Goal: Task Accomplishment & Management: Complete application form

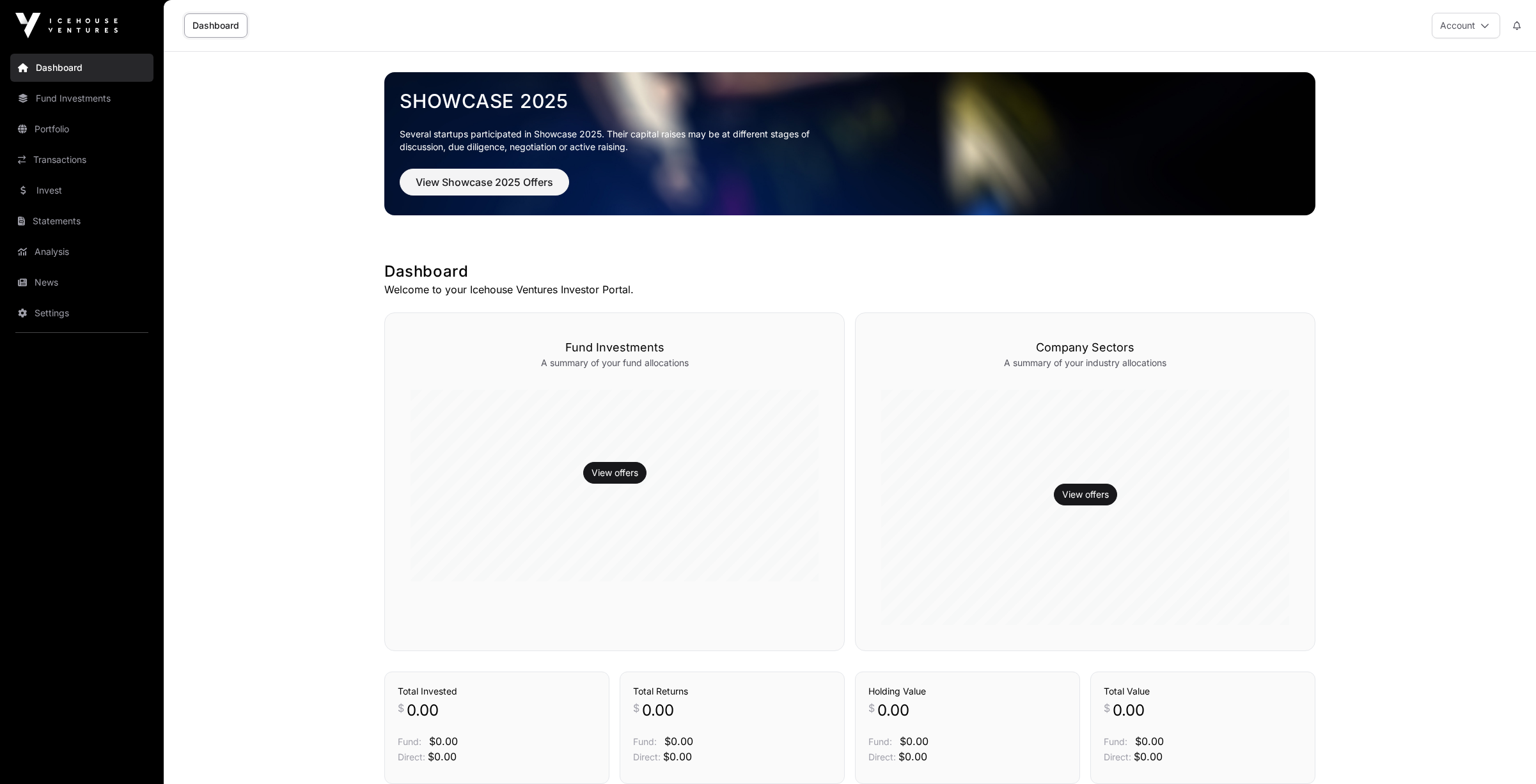
click at [50, 191] on link "Invest" at bounding box center [81, 191] width 143 height 28
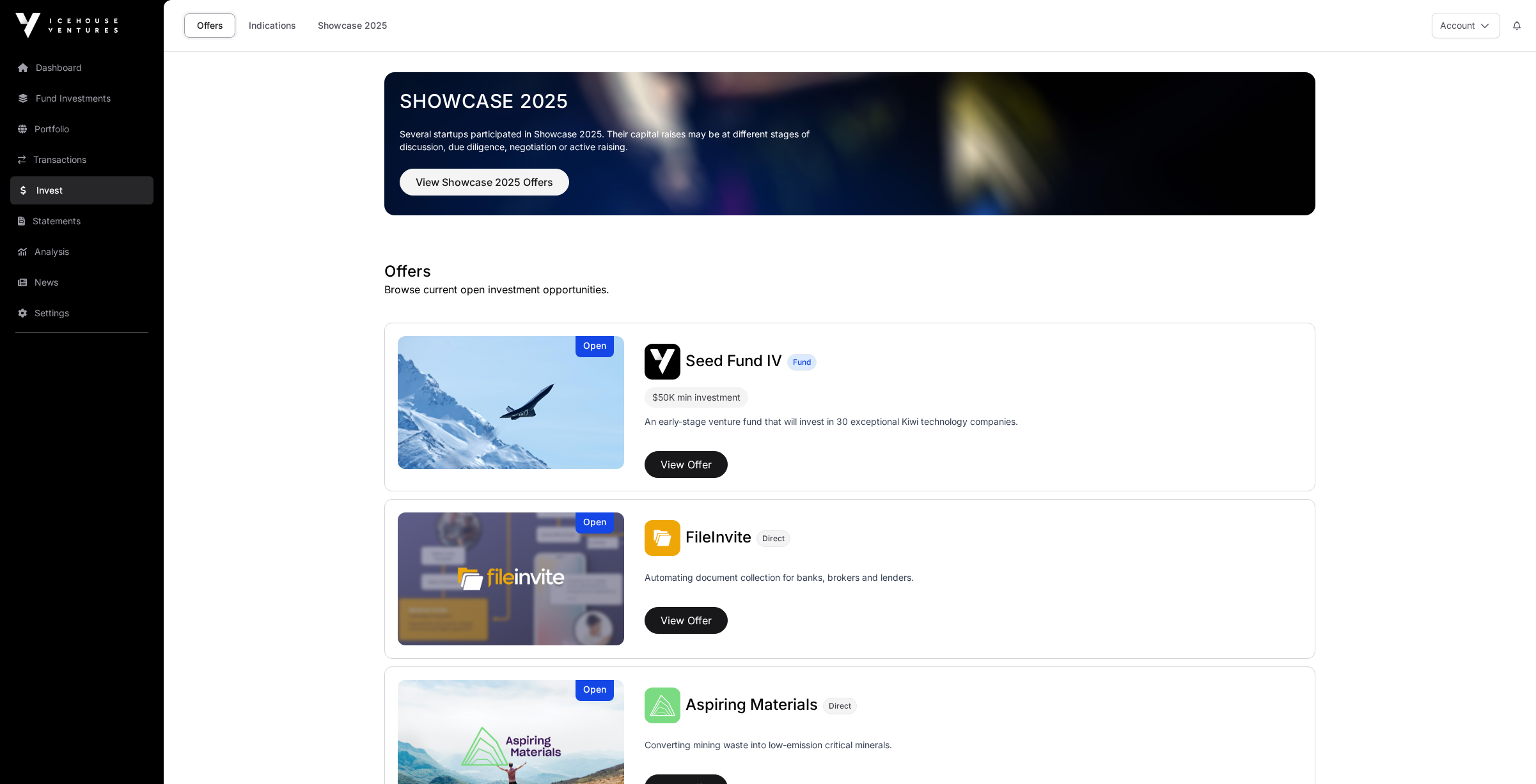
click at [706, 460] on button "View Offer" at bounding box center [686, 464] width 83 height 27
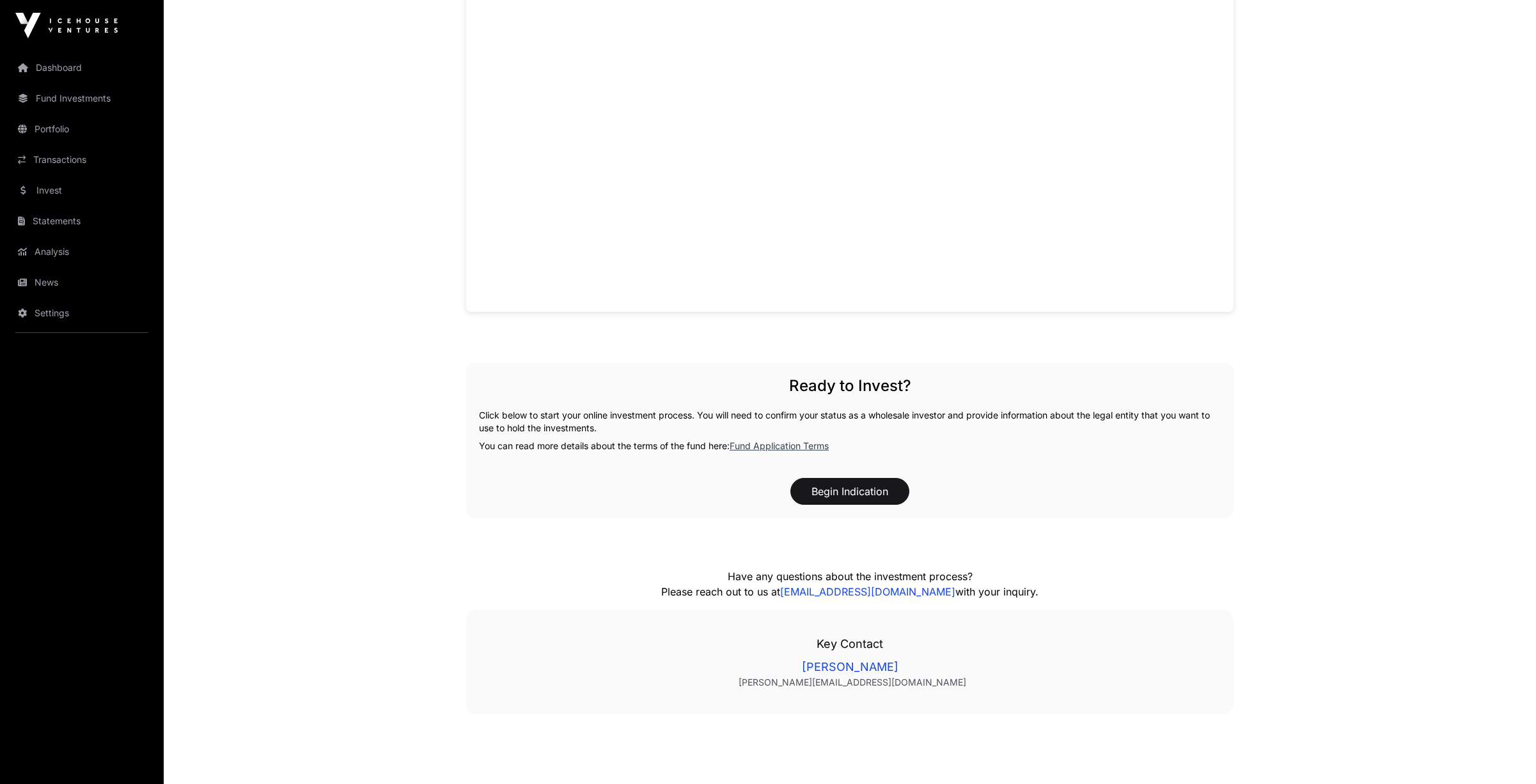
scroll to position [1048, 0]
click at [797, 441] on link "Fund Application Terms" at bounding box center [778, 443] width 99 height 11
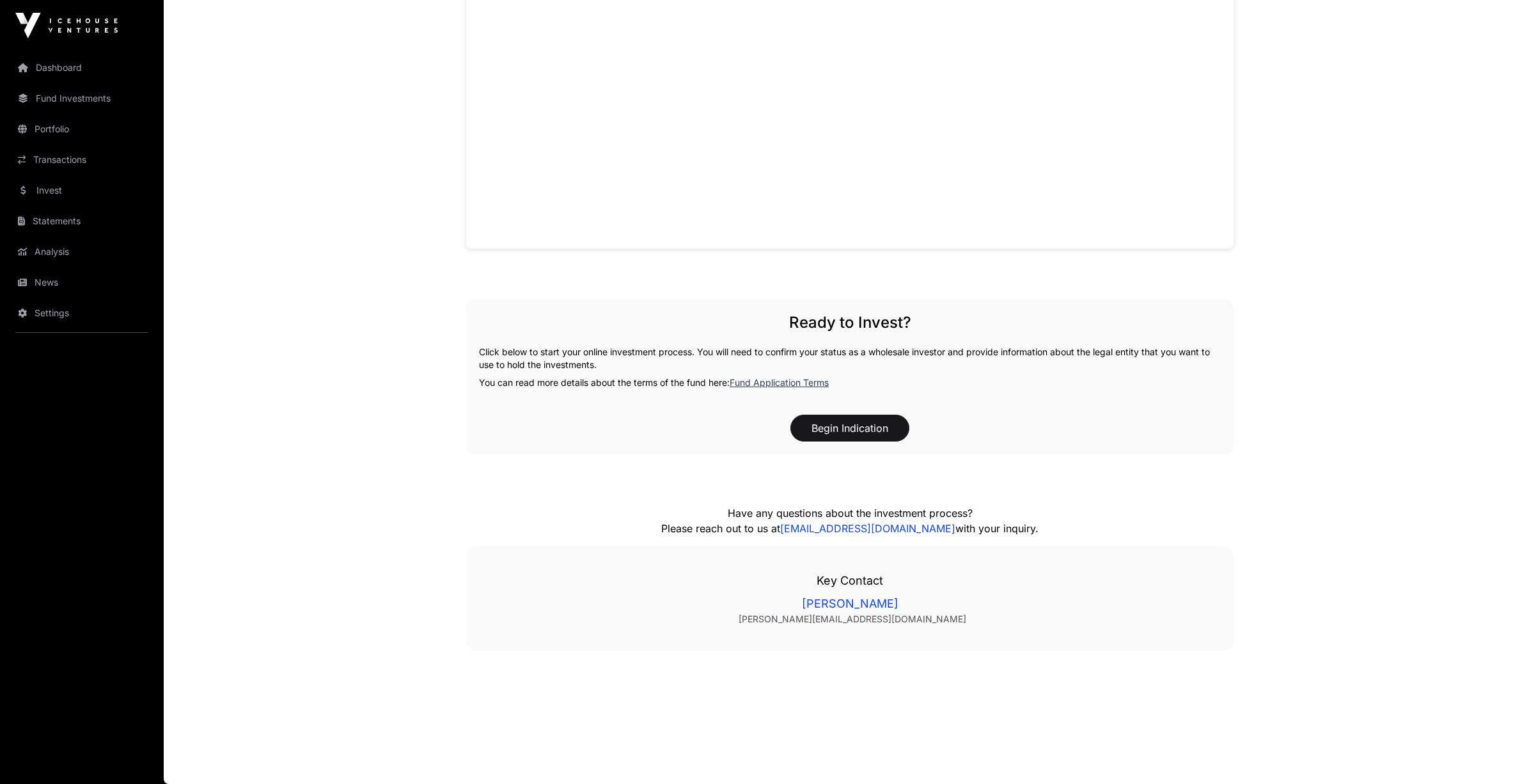
scroll to position [1109, 0]
click at [862, 424] on button "Begin Indication" at bounding box center [849, 427] width 119 height 27
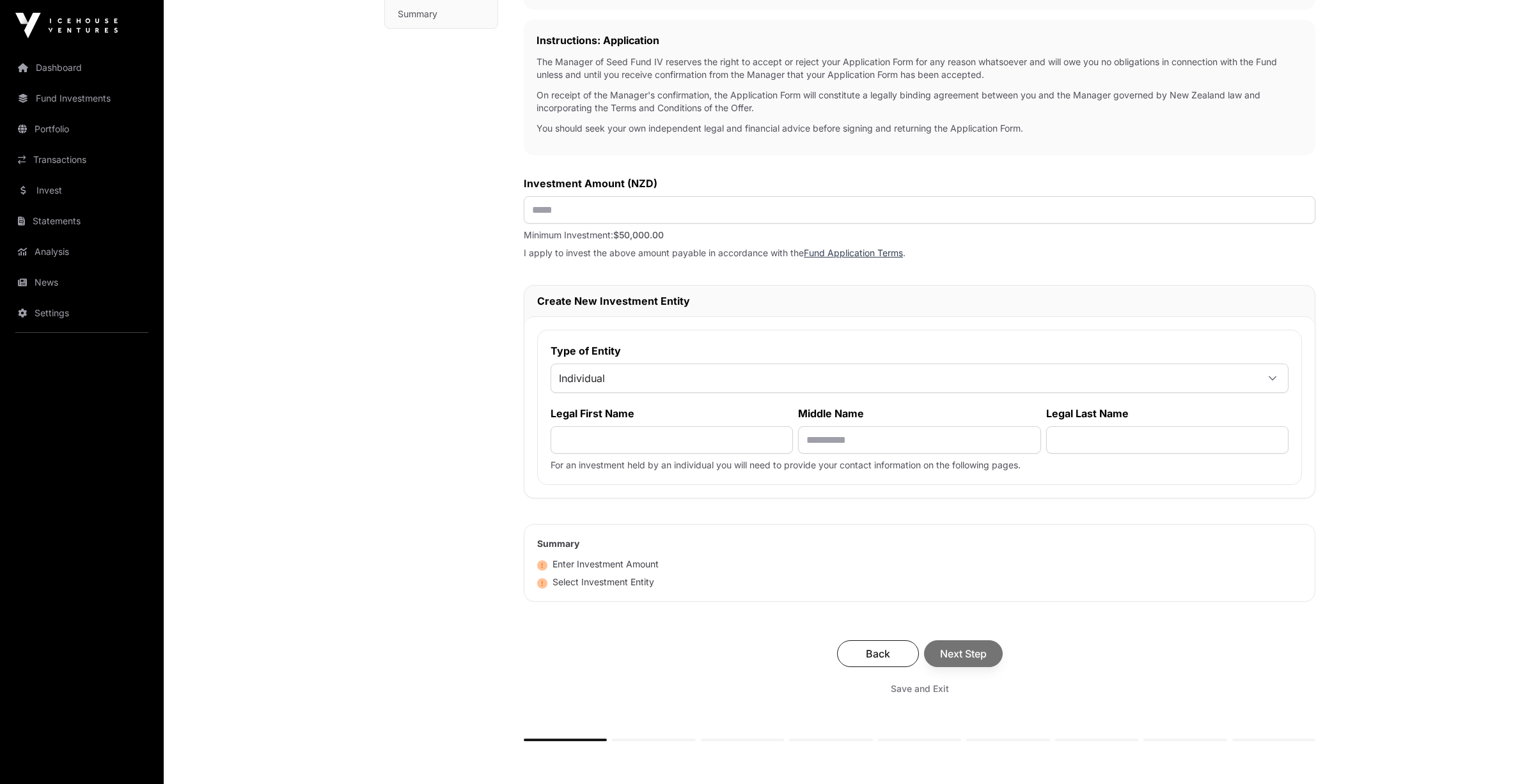
scroll to position [362, 0]
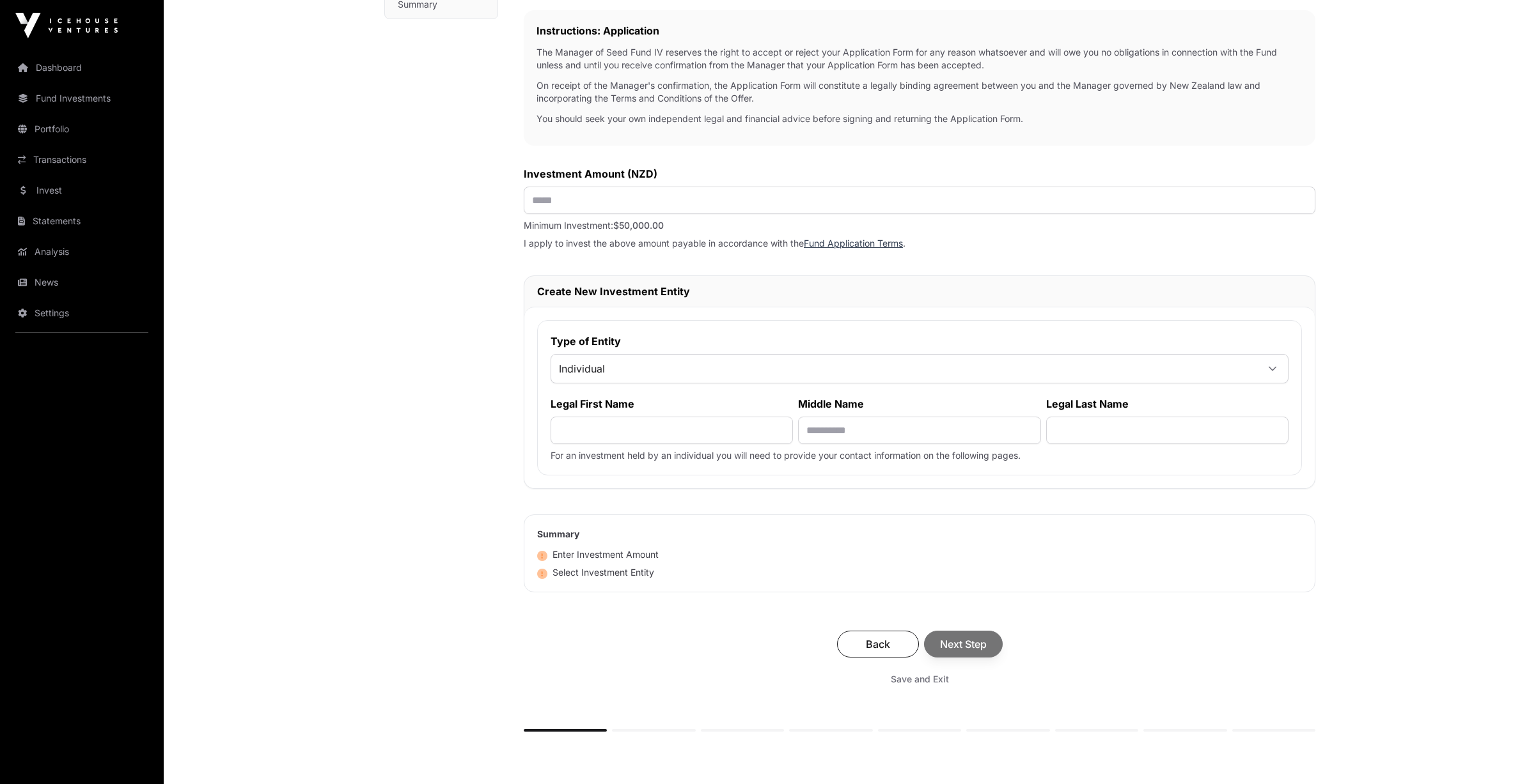
click at [1274, 370] on icon at bounding box center [1272, 369] width 9 height 9
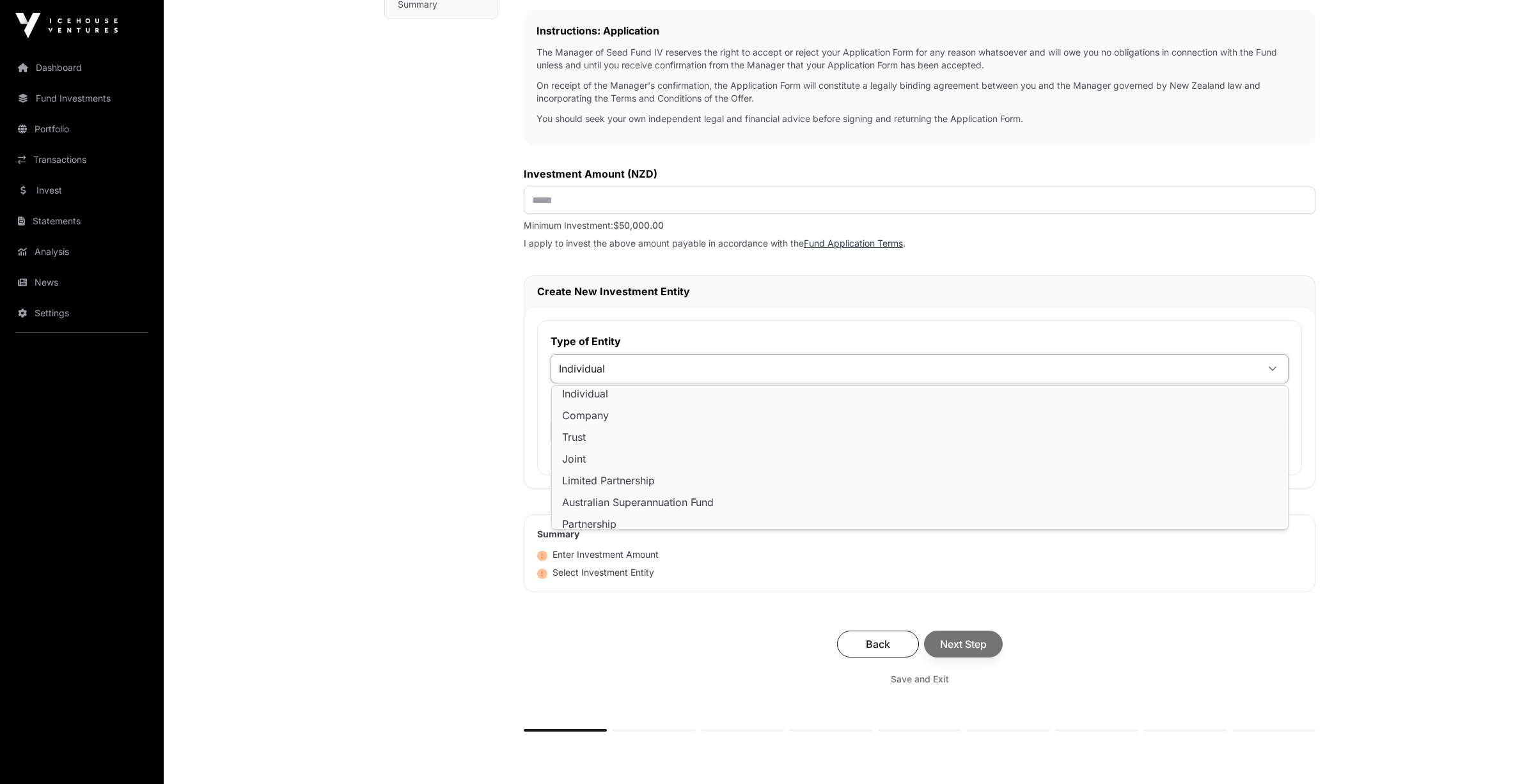
scroll to position [3, 0]
click at [1346, 276] on main "Seed Fund IV Investment Application Fund Wholesale Investment Fund Application …" at bounding box center [849, 290] width 1372 height 1199
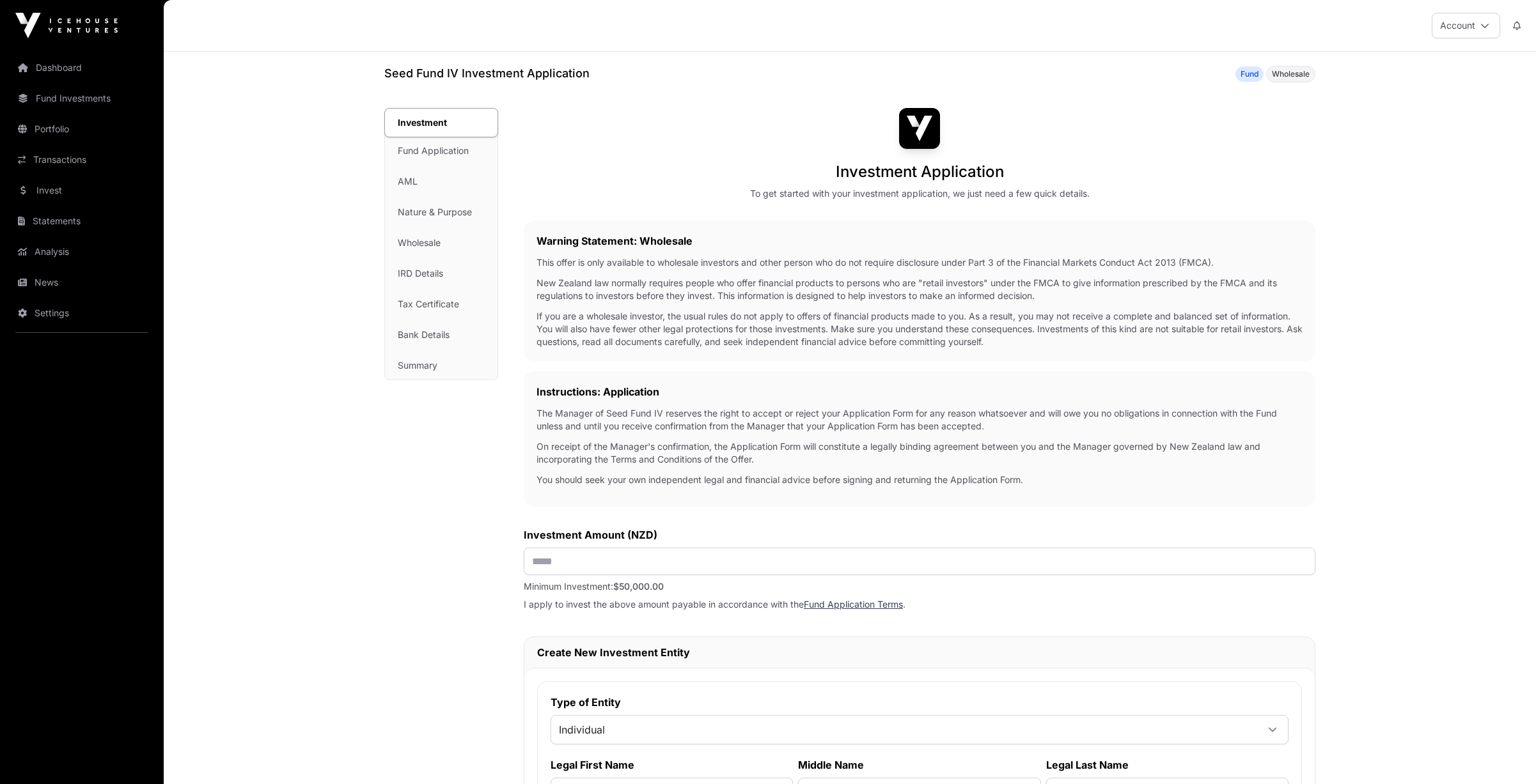
scroll to position [0, 0]
click at [445, 151] on div "Investment Fund Application AML Nature & Purpose Wholesale IRD Details Tax Cert…" at bounding box center [441, 244] width 113 height 271
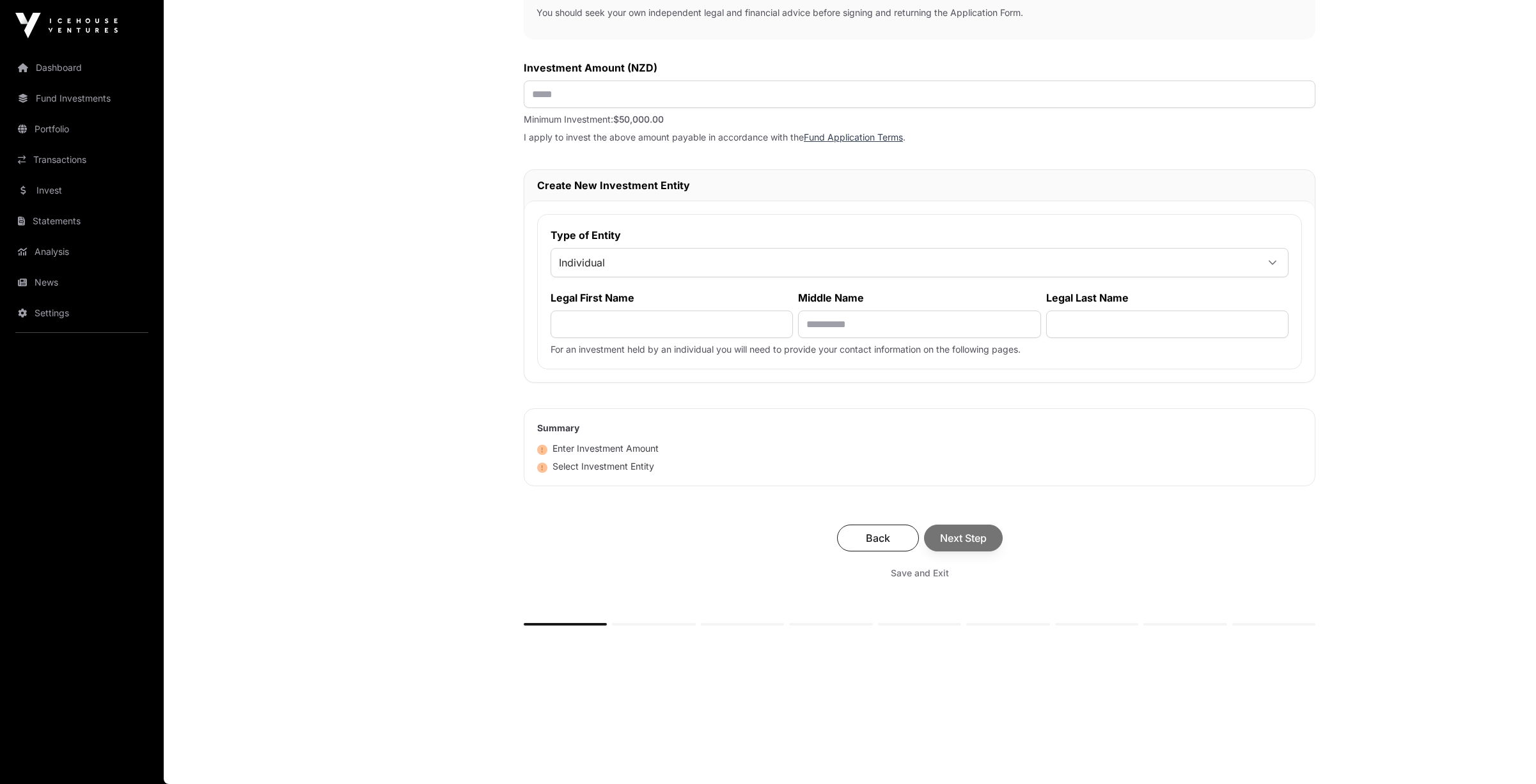
scroll to position [471, 0]
click at [578, 330] on input "text" at bounding box center [672, 325] width 243 height 28
type input "*******"
click at [810, 321] on input "text" at bounding box center [919, 325] width 243 height 28
type input "*******"
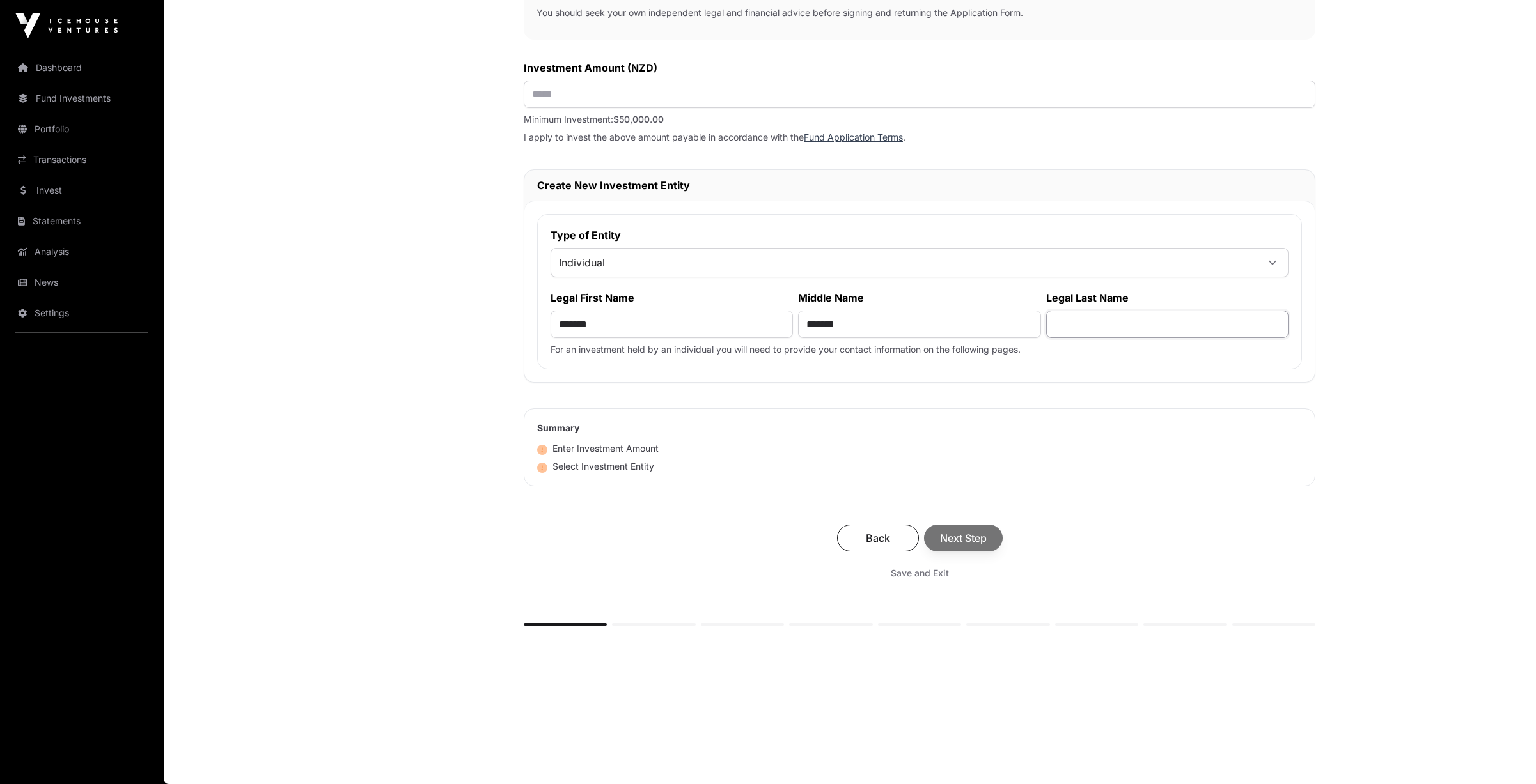
click at [1104, 322] on input "text" at bounding box center [1167, 325] width 243 height 28
type input "********"
click at [561, 96] on input "text" at bounding box center [919, 95] width 791 height 28
type input "*******"
click at [960, 540] on div "Back Next Step" at bounding box center [919, 537] width 767 height 27
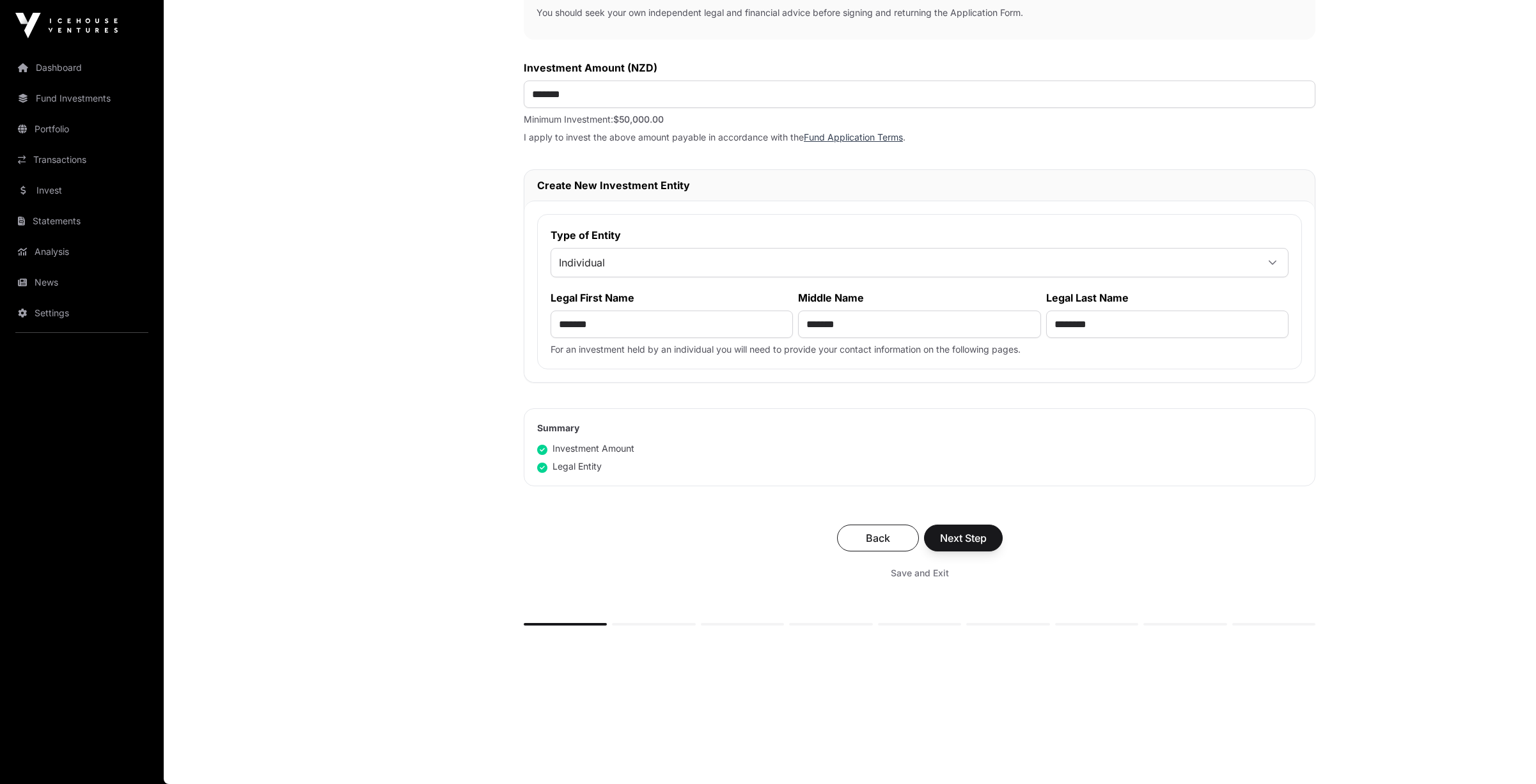
click at [960, 535] on span "Next Step" at bounding box center [963, 537] width 47 height 15
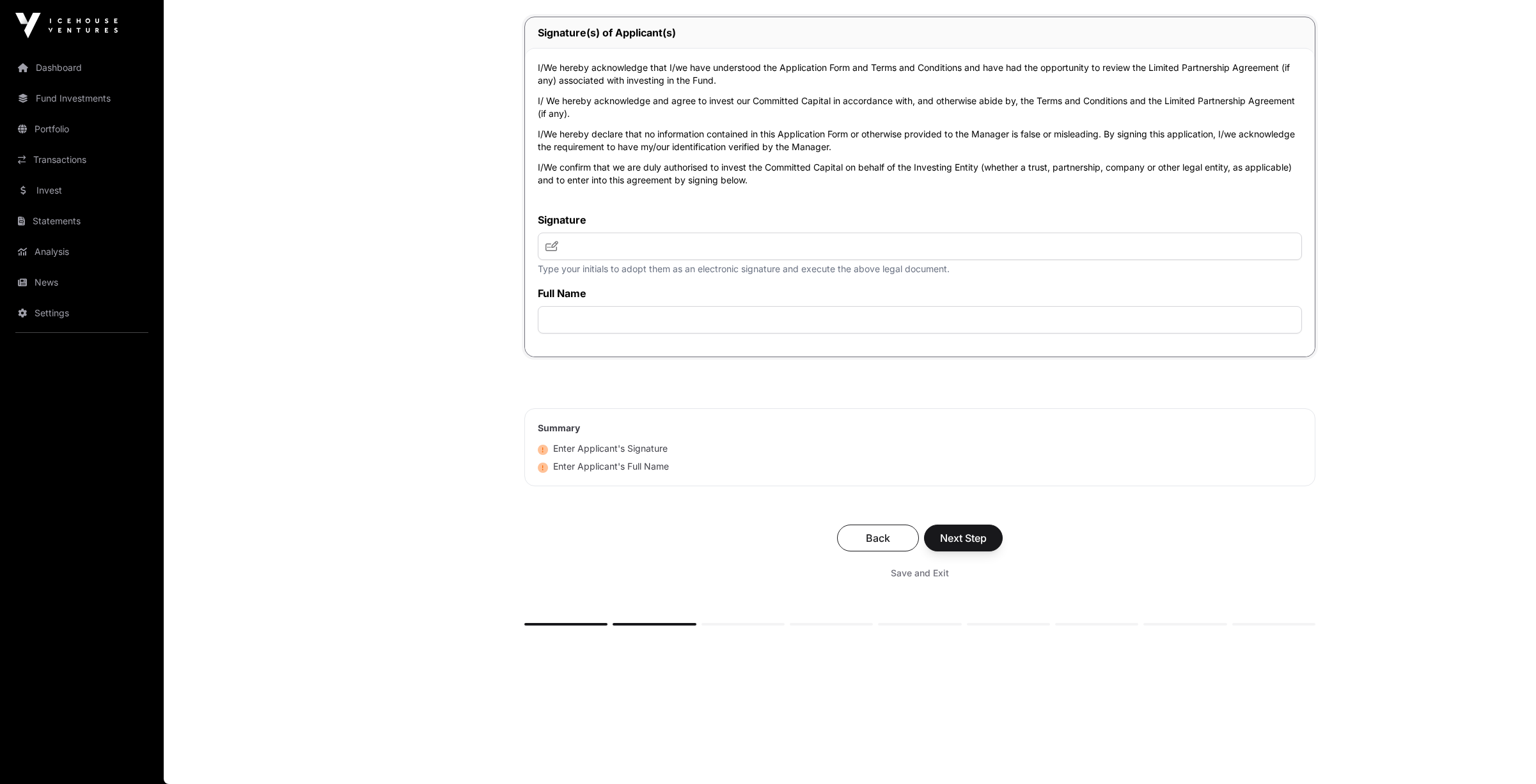
scroll to position [2706, 0]
click at [913, 572] on span "Save and Exit" at bounding box center [919, 573] width 58 height 13
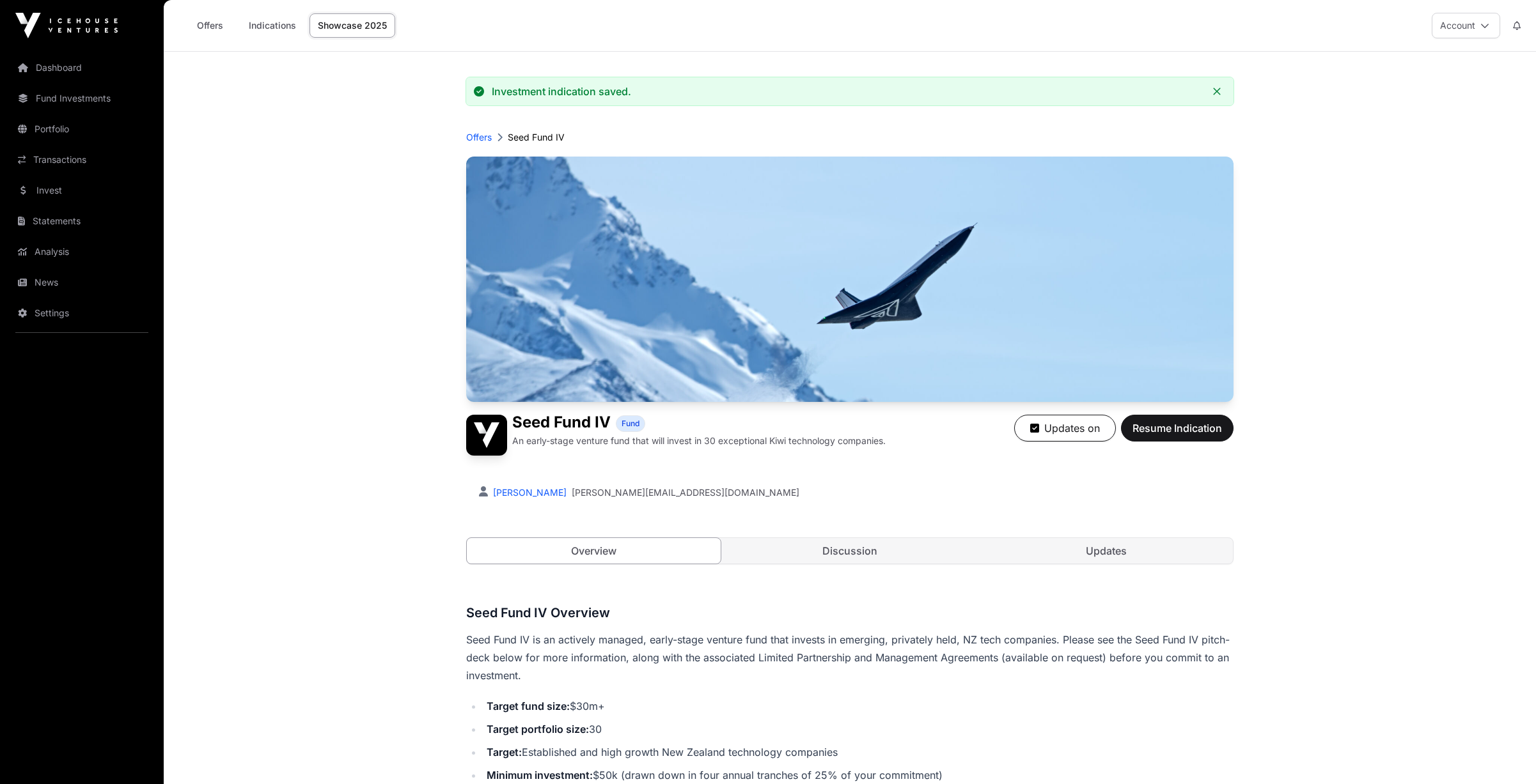
click at [1459, 28] on button "Account" at bounding box center [1466, 26] width 68 height 26
